Goal: Navigation & Orientation: Find specific page/section

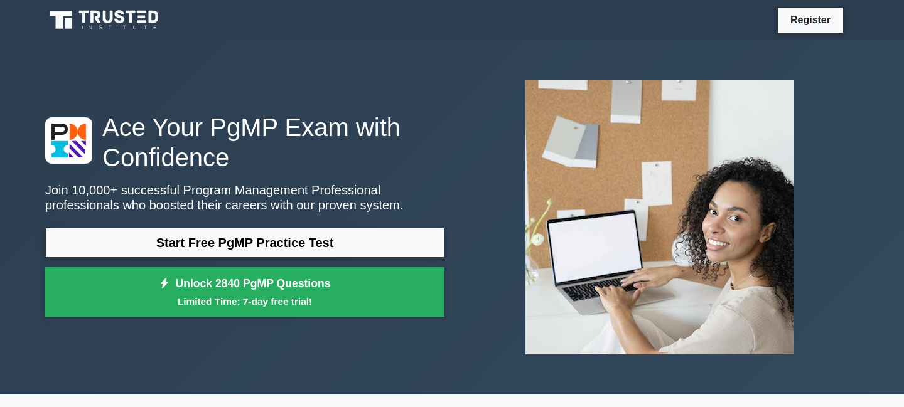
click at [110, 22] on icon at bounding box center [109, 17] width 10 height 13
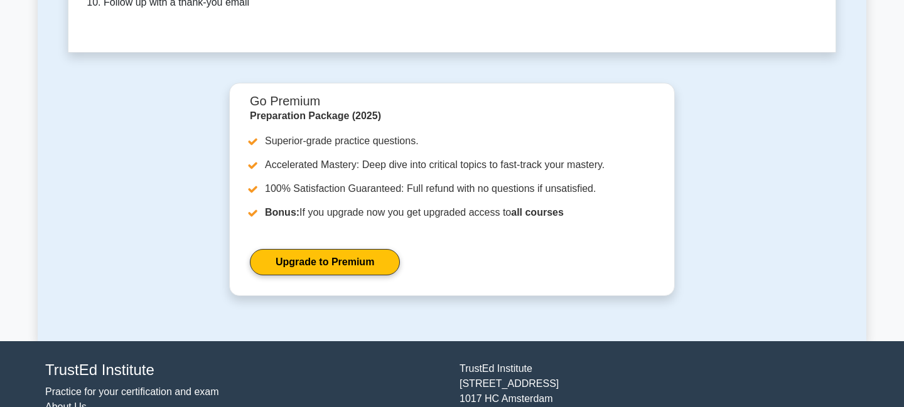
scroll to position [3853, 0]
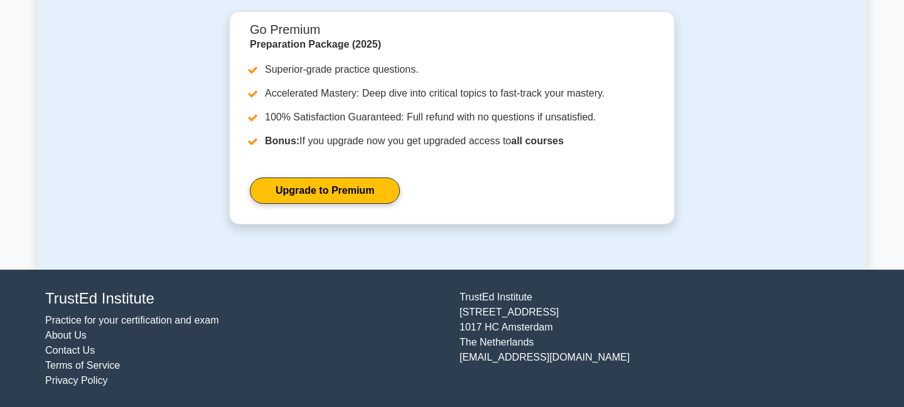
click at [74, 338] on link "About Us" at bounding box center [65, 335] width 41 height 11
